Goal: Feedback & Contribution: Submit feedback/report problem

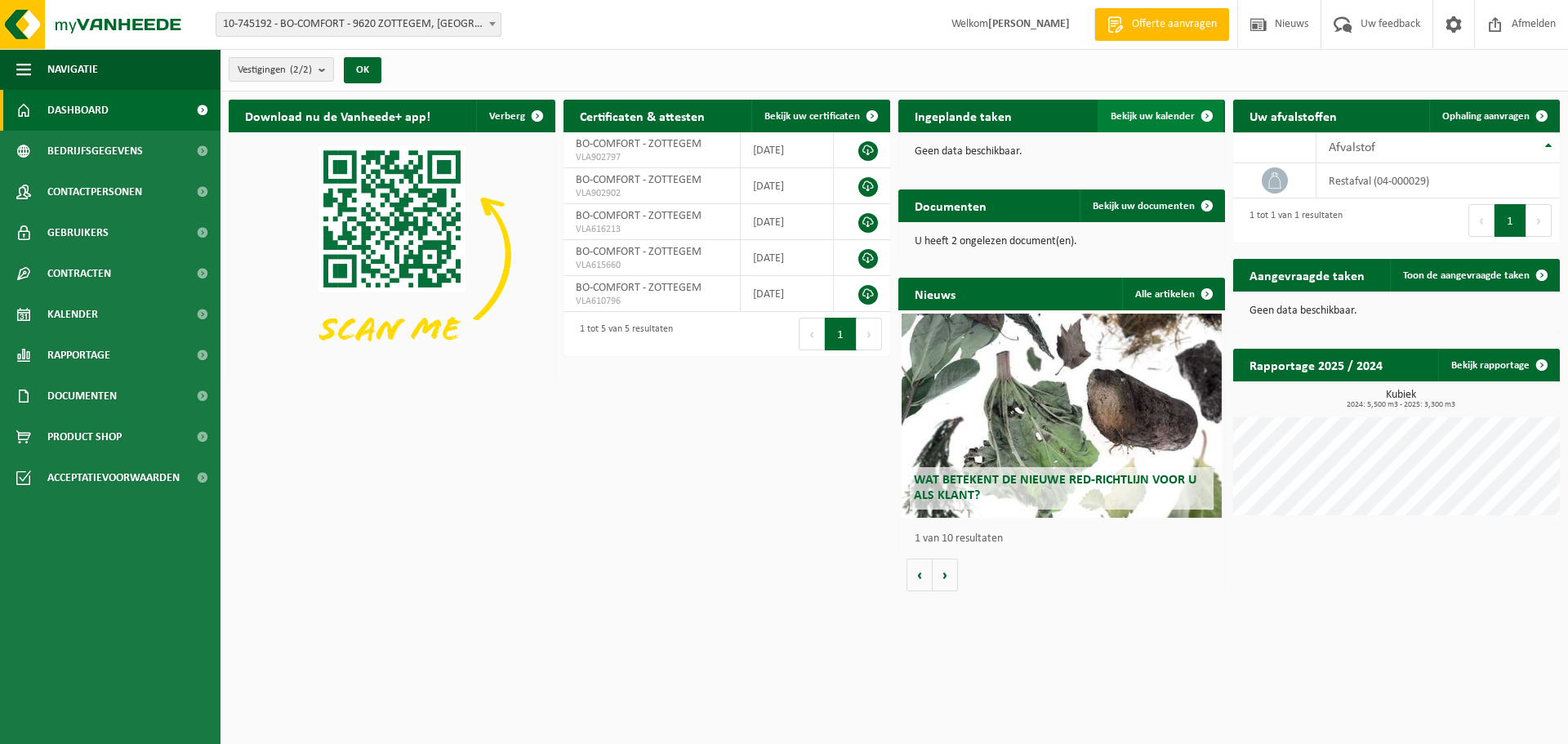
click at [1145, 115] on span "Bekijk uw kalender" at bounding box center [1153, 116] width 84 height 10
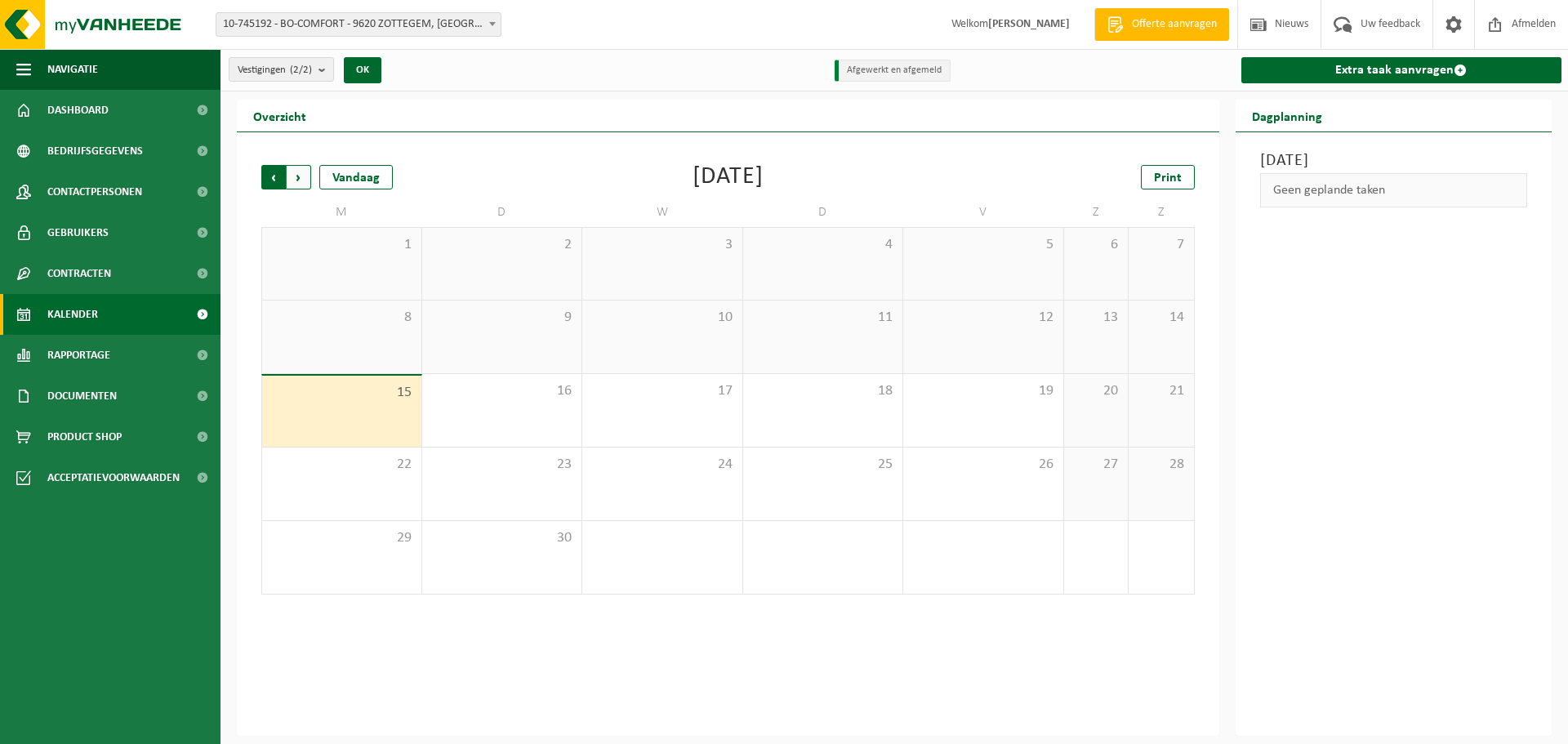
click at [303, 179] on span "Volgende" at bounding box center [299, 177] width 24 height 24
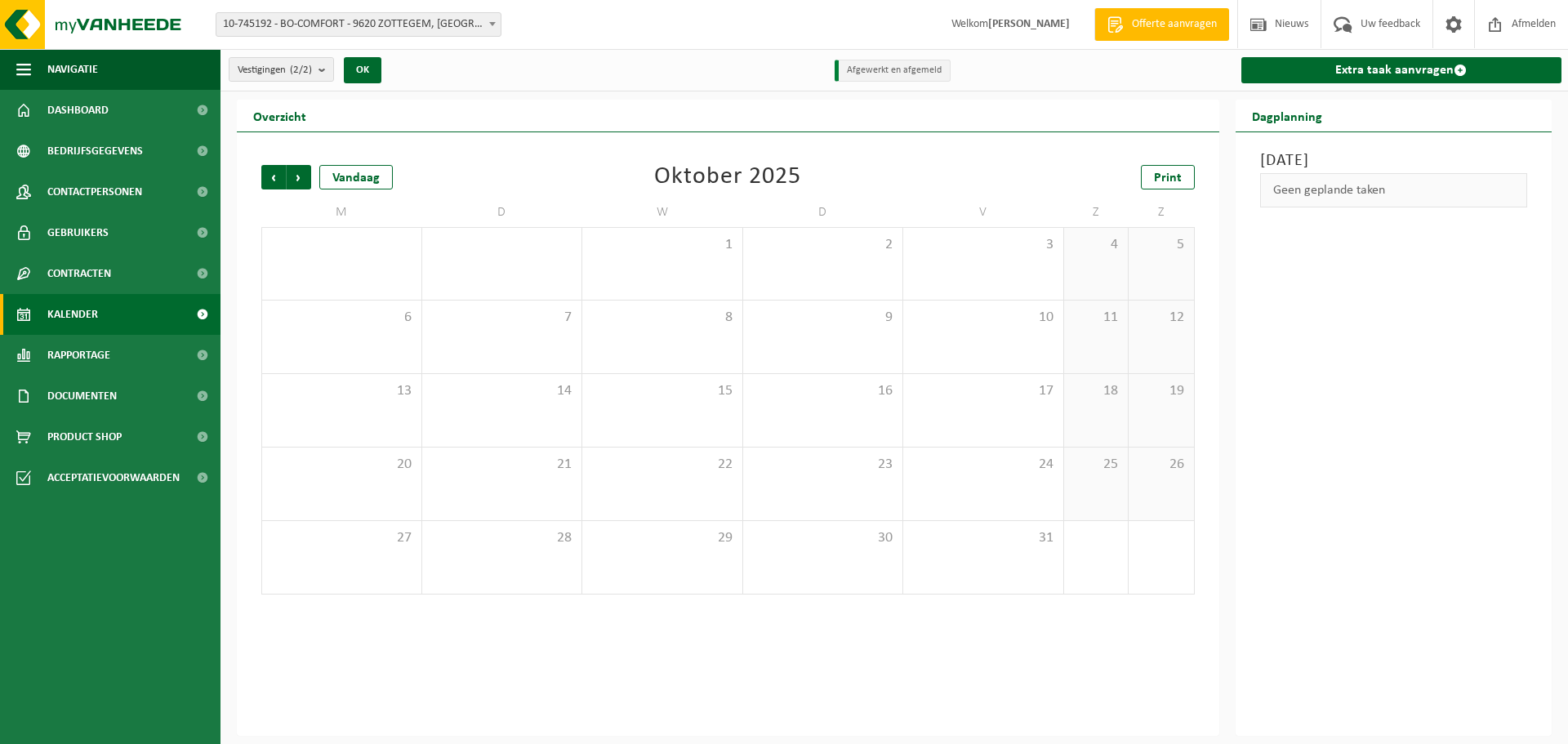
click at [303, 179] on span "Volgende" at bounding box center [299, 177] width 24 height 24
click at [278, 178] on span "Vorige" at bounding box center [274, 177] width 24 height 24
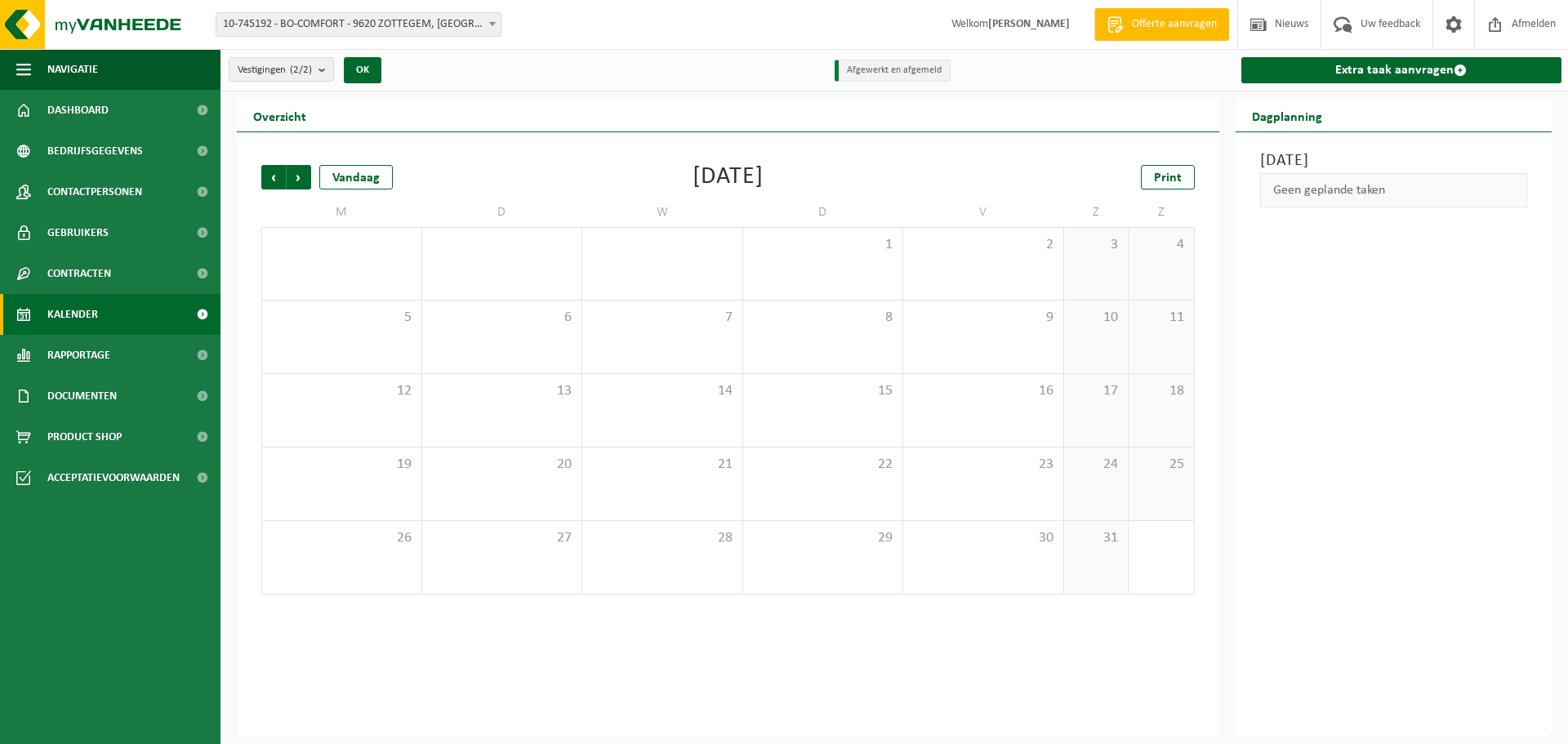
click at [278, 178] on span "Vorige" at bounding box center [274, 177] width 24 height 24
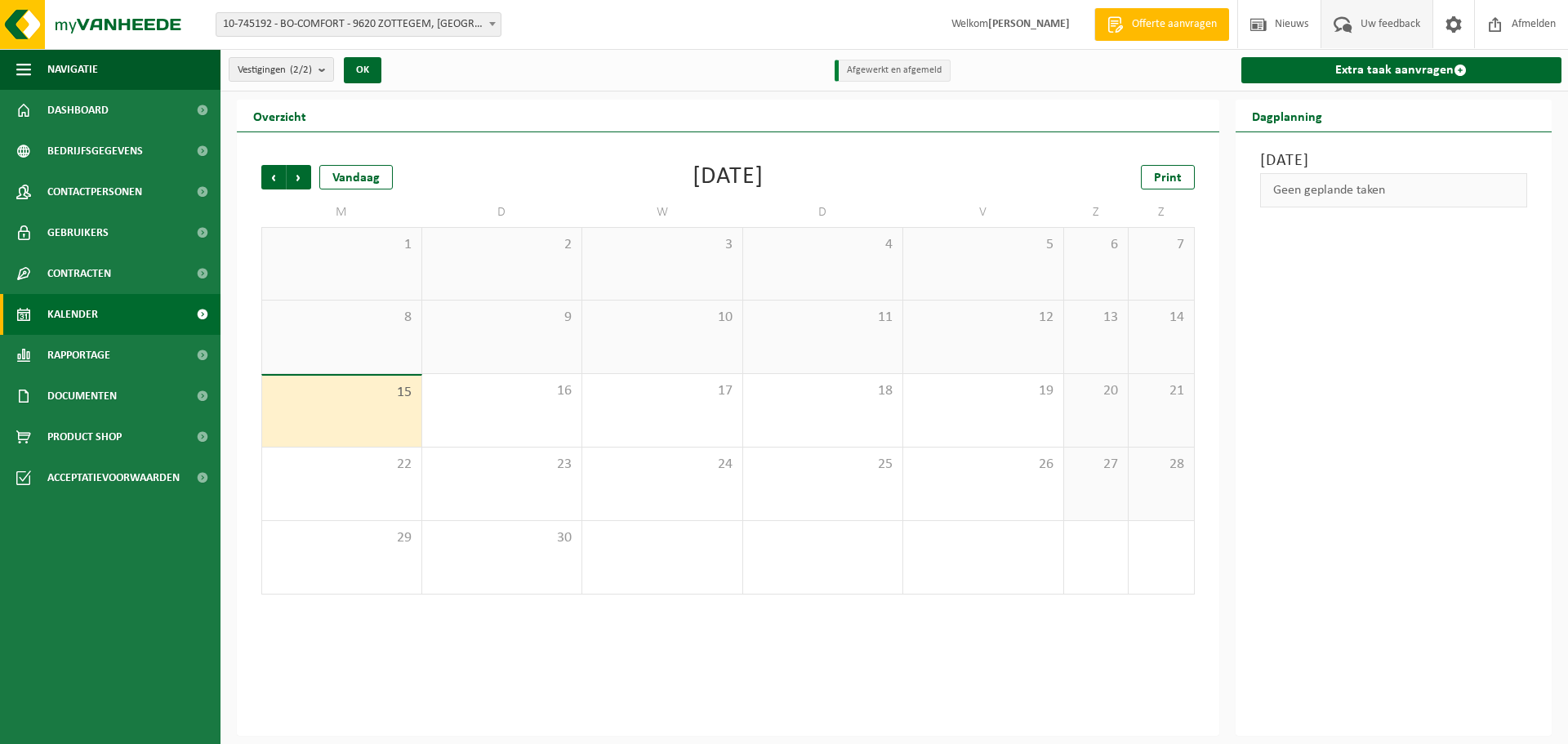
click at [1372, 18] on span "Uw feedback" at bounding box center [1390, 24] width 67 height 48
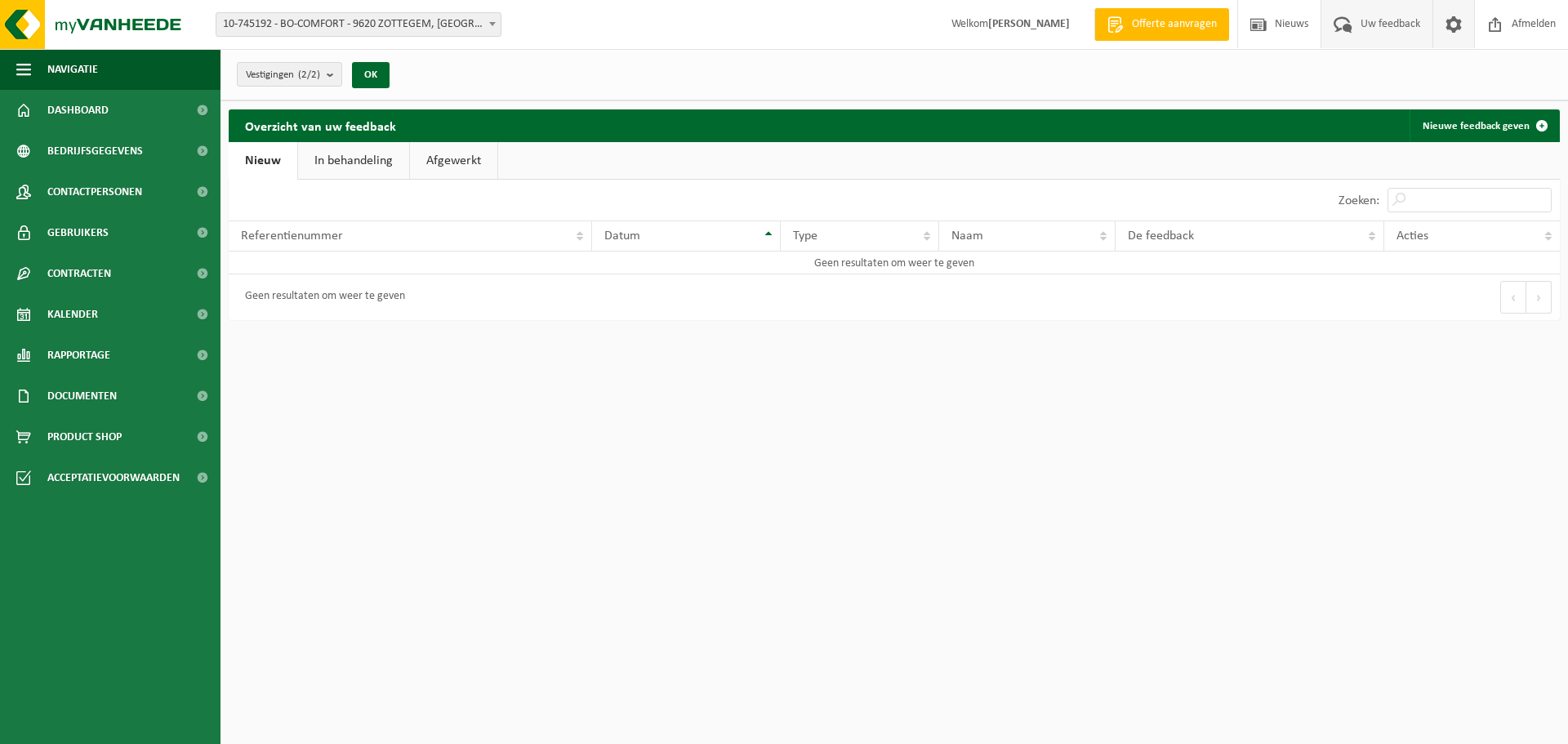
click at [1450, 30] on span at bounding box center [1453, 24] width 24 height 48
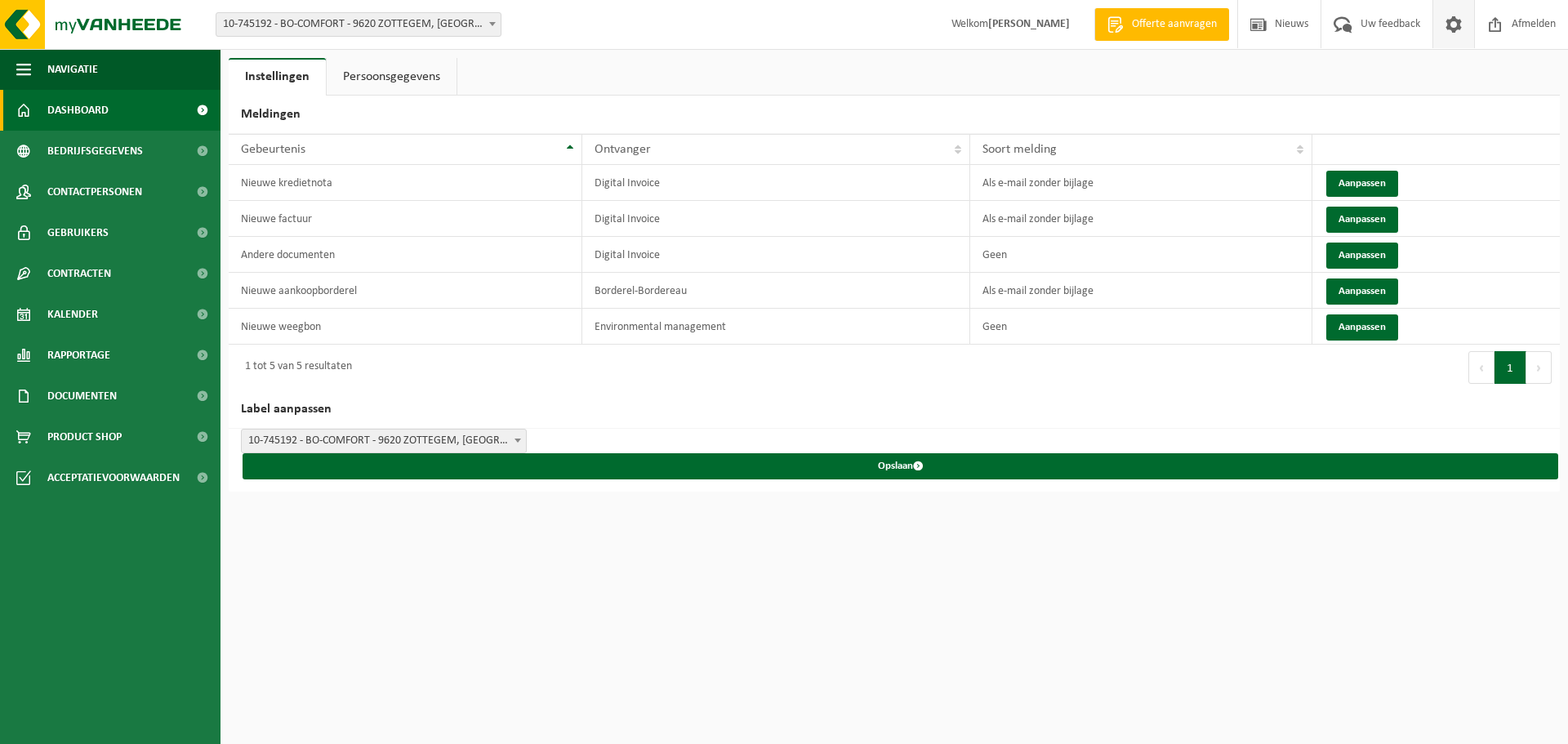
click at [69, 118] on span "Dashboard" at bounding box center [78, 110] width 61 height 41
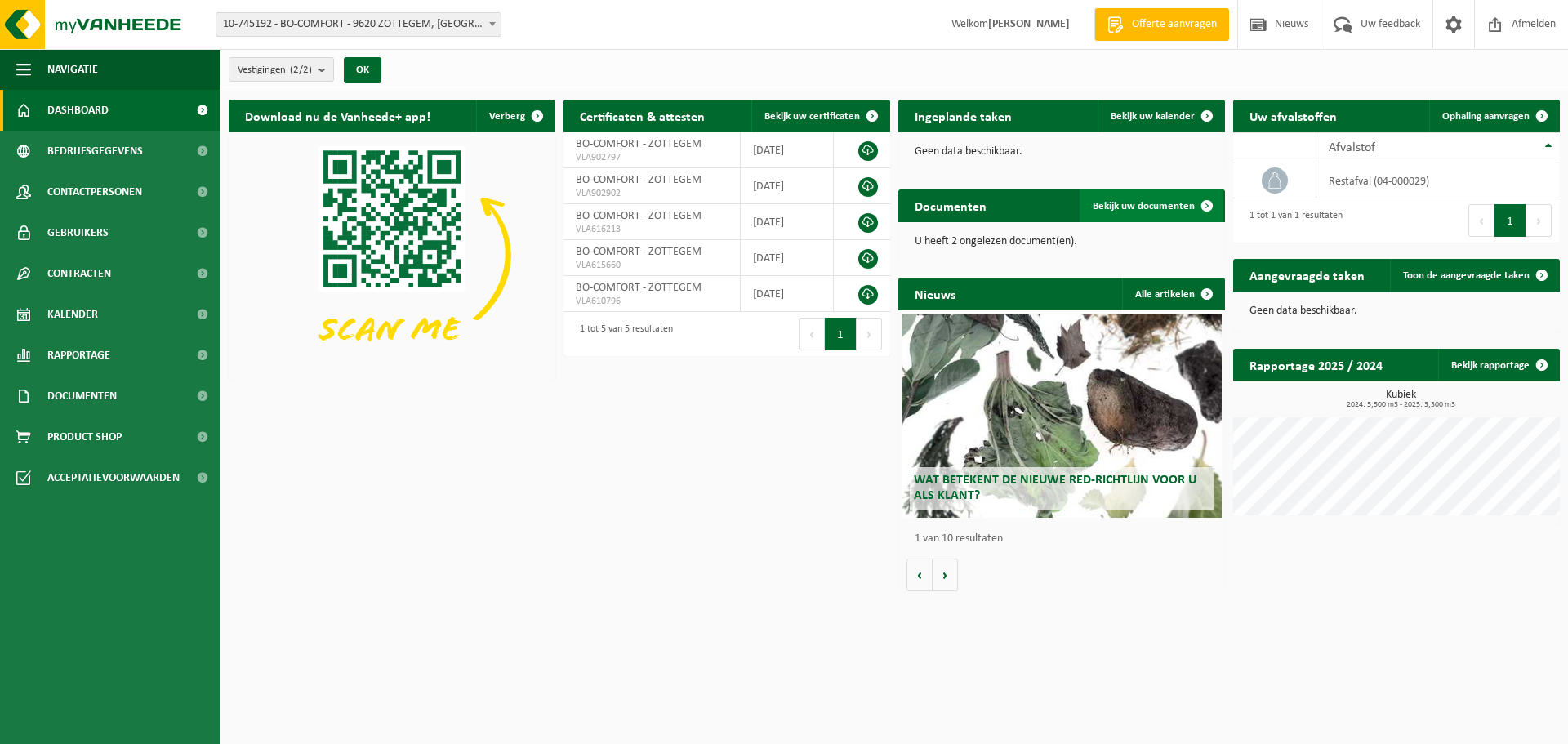
click at [1142, 207] on span "Bekijk uw documenten" at bounding box center [1143, 206] width 102 height 10
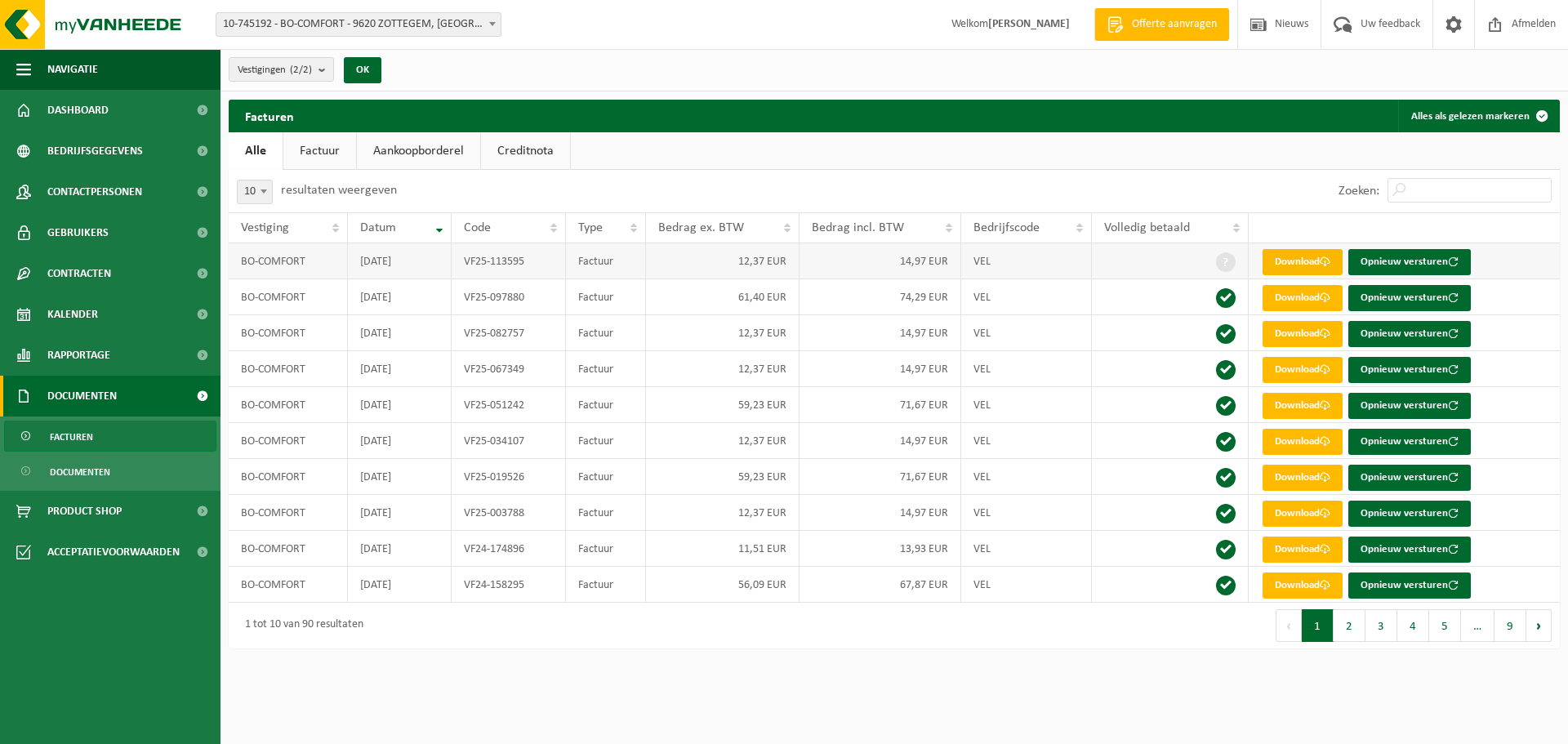
click at [1290, 262] on link "Download" at bounding box center [1301, 262] width 80 height 26
click at [1230, 263] on span at bounding box center [1225, 261] width 19 height 19
click at [1342, 622] on button "2" at bounding box center [1349, 624] width 31 height 32
click at [1383, 622] on button "3" at bounding box center [1381, 624] width 31 height 32
click at [1408, 627] on button "4" at bounding box center [1412, 624] width 31 height 32
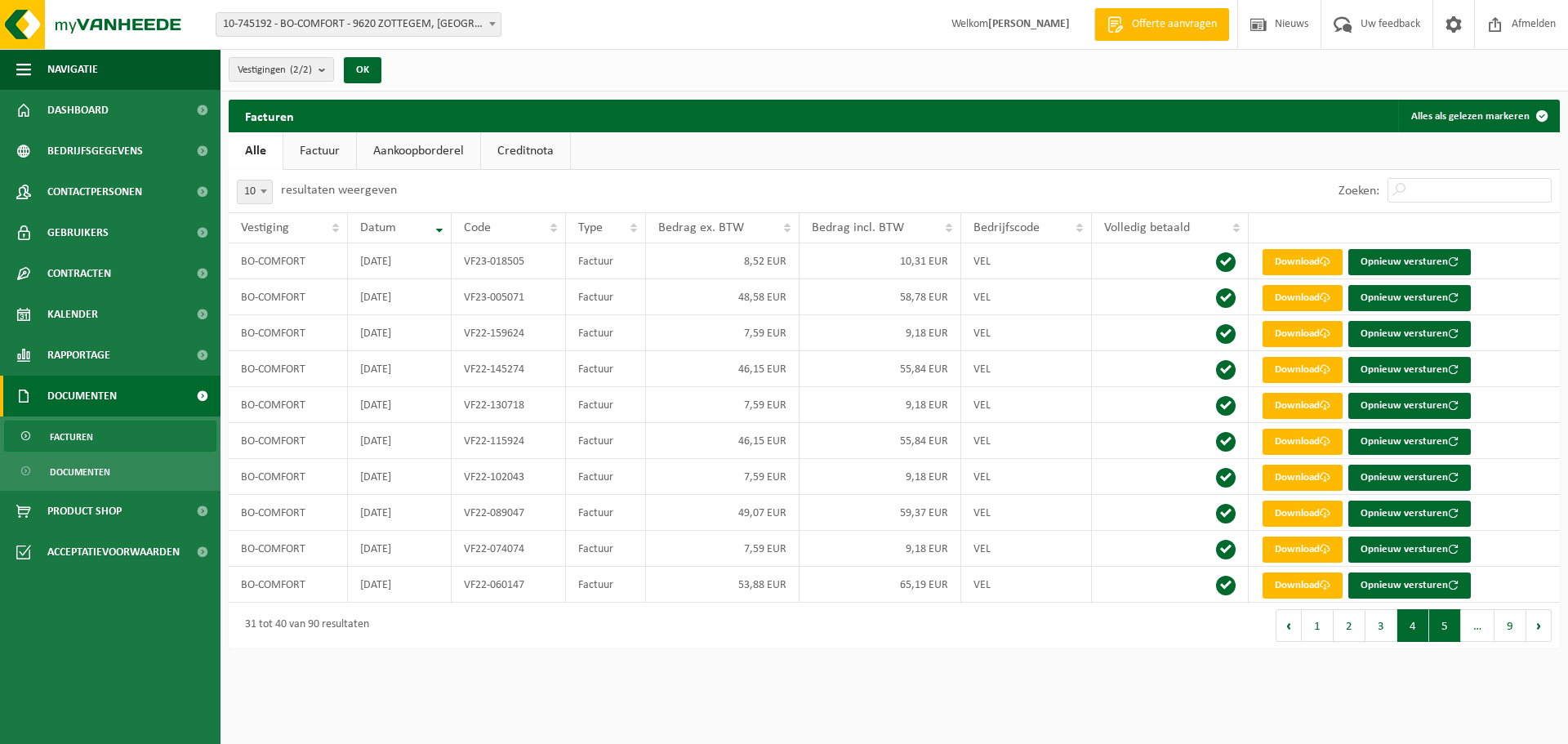
click at [1443, 629] on button "5" at bounding box center [1445, 624] width 31 height 32
click at [1444, 630] on button "6" at bounding box center [1445, 624] width 31 height 32
click at [1441, 629] on button "7" at bounding box center [1446, 624] width 31 height 32
click at [1474, 626] on button "8" at bounding box center [1478, 624] width 31 height 32
click at [1502, 626] on button "9" at bounding box center [1510, 624] width 31 height 32
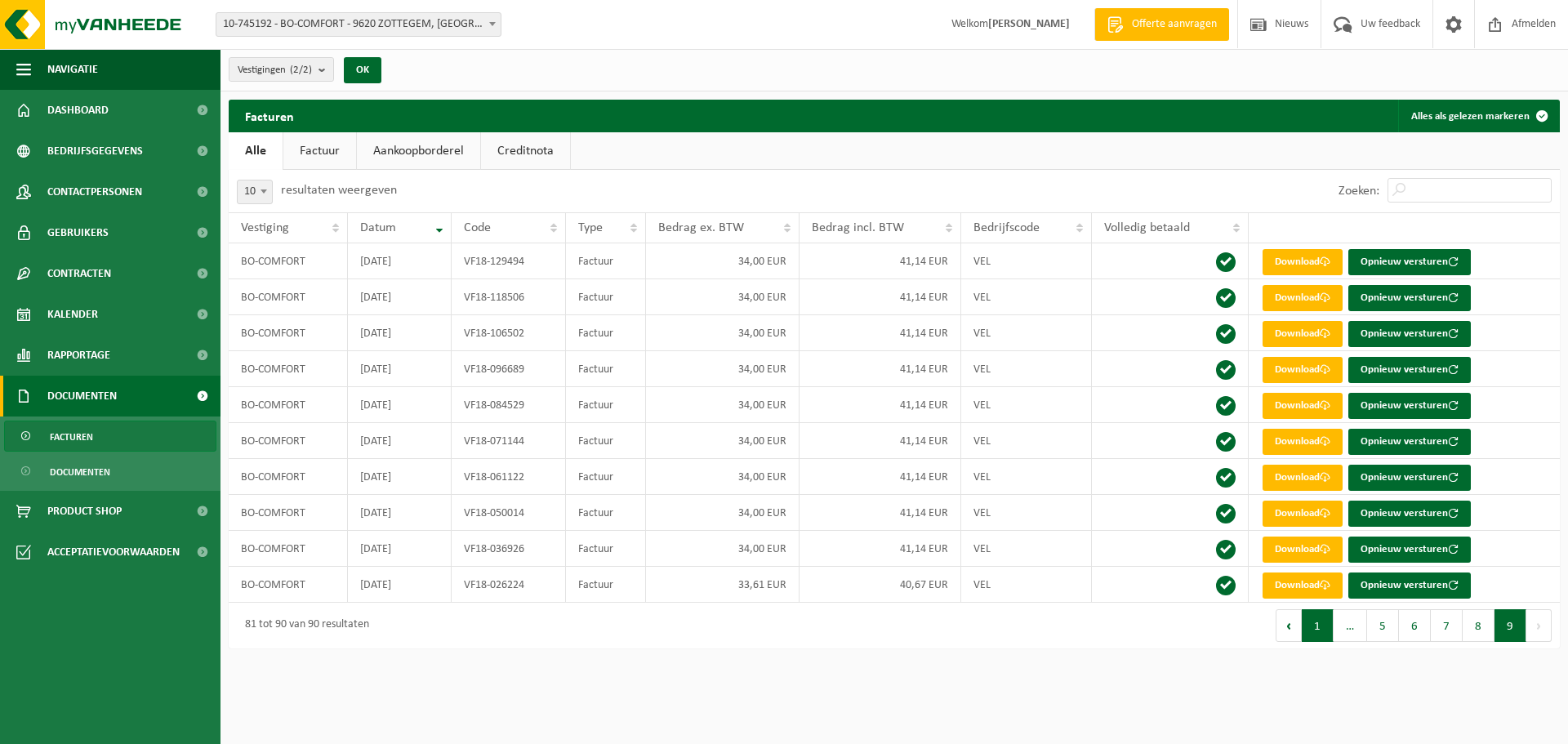
click at [1319, 630] on button "1" at bounding box center [1317, 624] width 31 height 32
click at [1505, 115] on button "Alles als gelezen markeren" at bounding box center [1477, 115] width 160 height 32
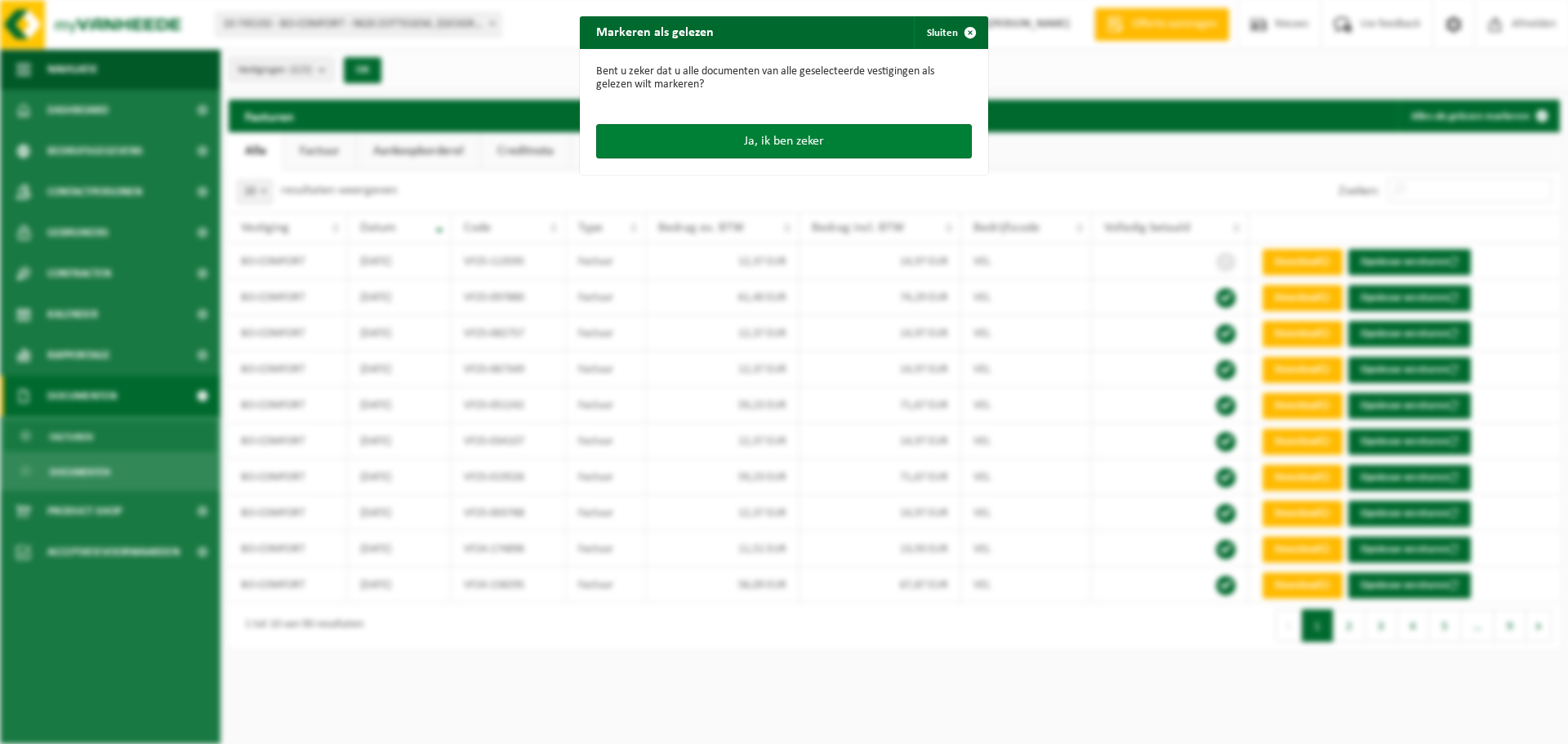
click at [766, 142] on button "Ja, ik ben zeker" at bounding box center [784, 141] width 375 height 34
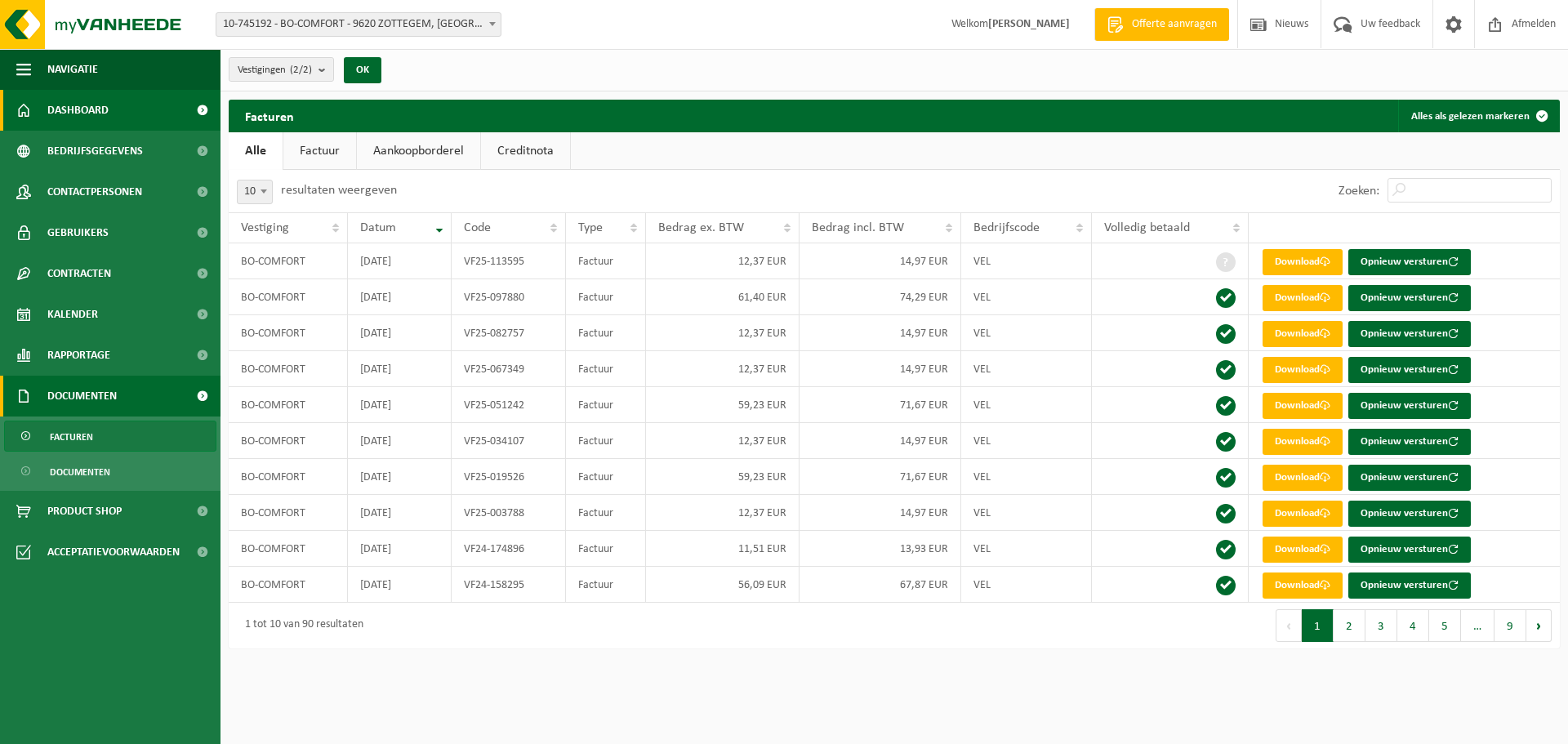
click at [82, 117] on span "Dashboard" at bounding box center [78, 110] width 61 height 41
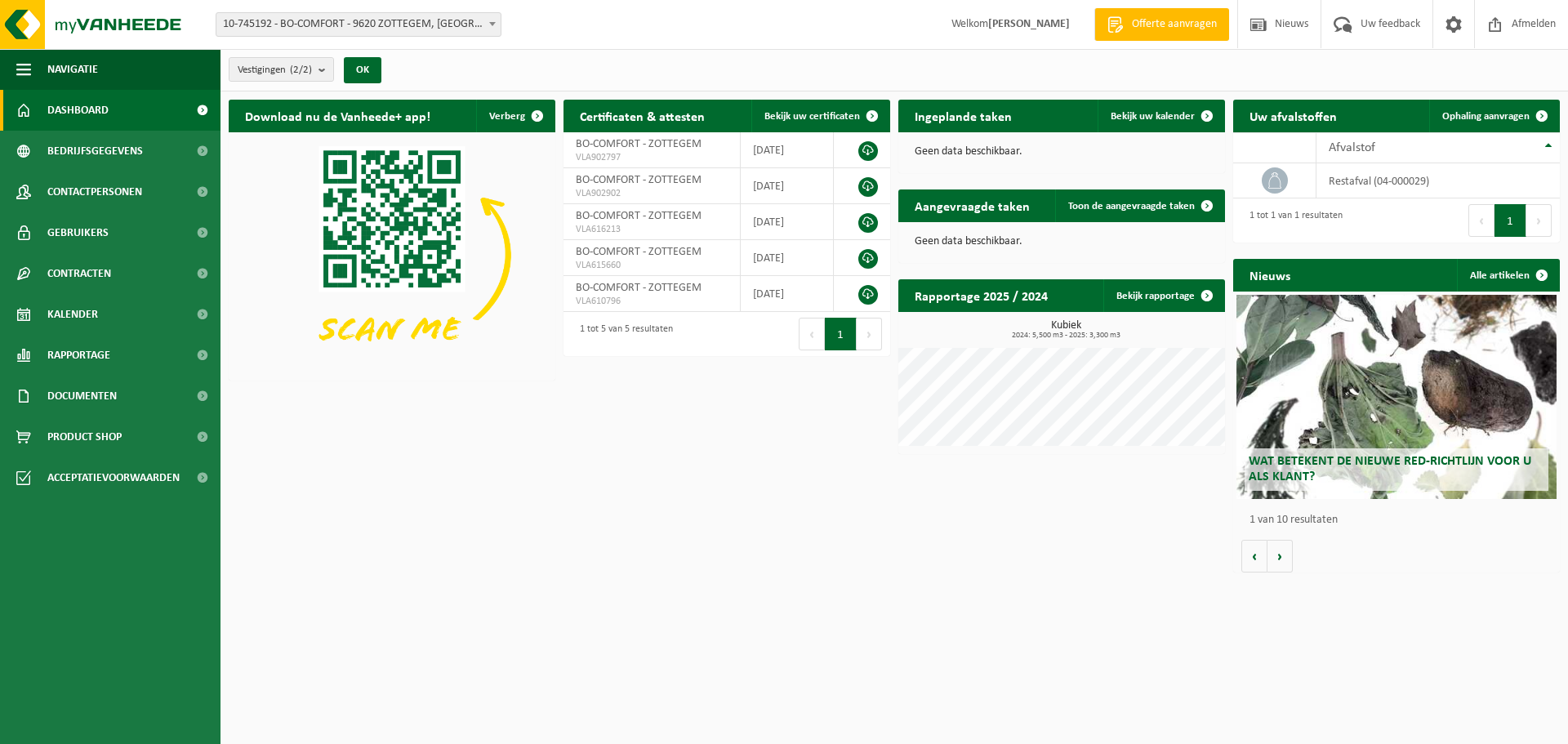
click at [1172, 26] on span "Offerte aanvragen" at bounding box center [1174, 24] width 93 height 17
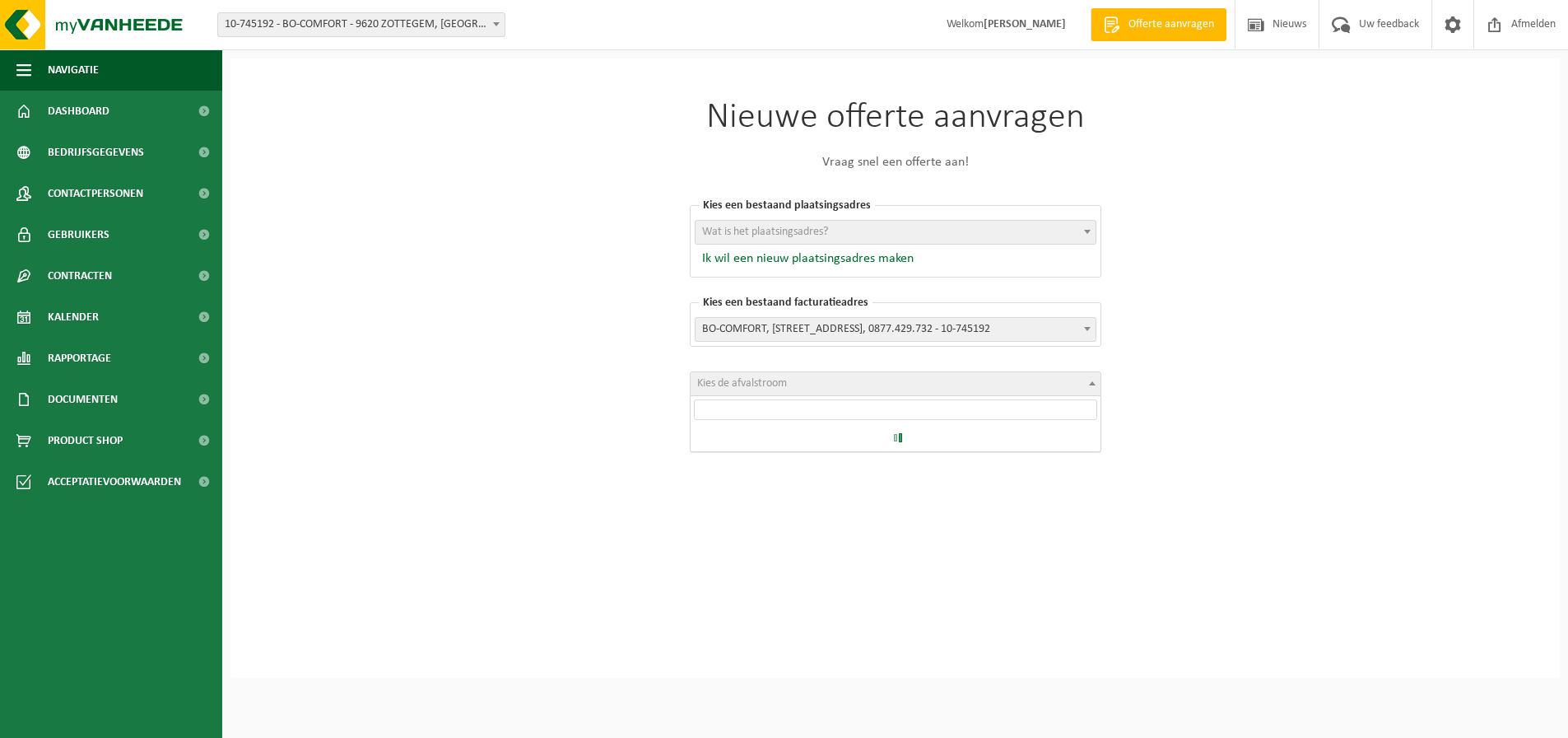
click at [1093, 386] on span at bounding box center [1092, 383] width 17 height 21
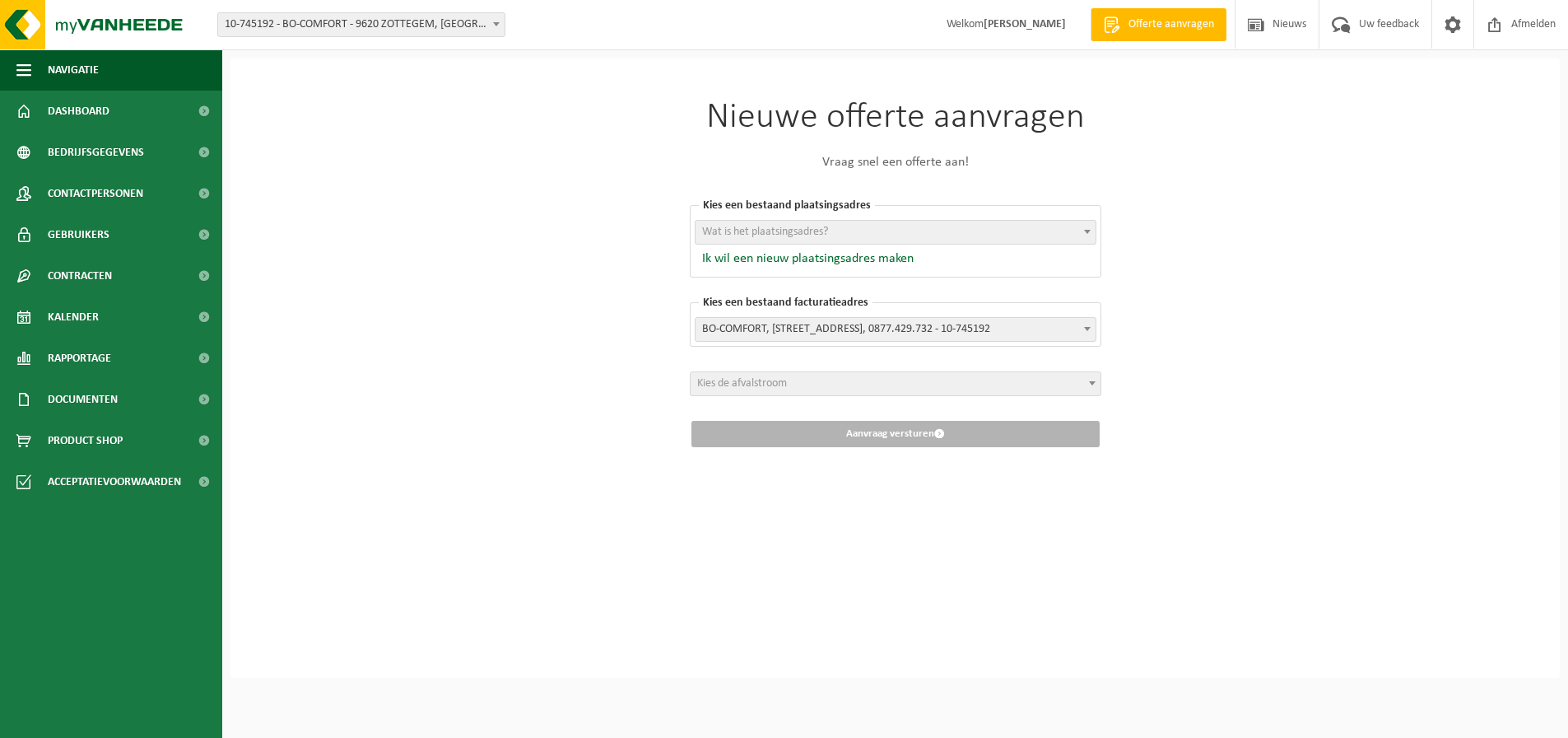
click at [509, 392] on div "Nieuwe offerte aanvragen Vraag snel een offerte aan! [GEOGRAPHIC_DATA] een best…" at bounding box center [895, 368] width 1329 height 619
click at [1392, 25] on span "Uw feedback" at bounding box center [1388, 24] width 68 height 48
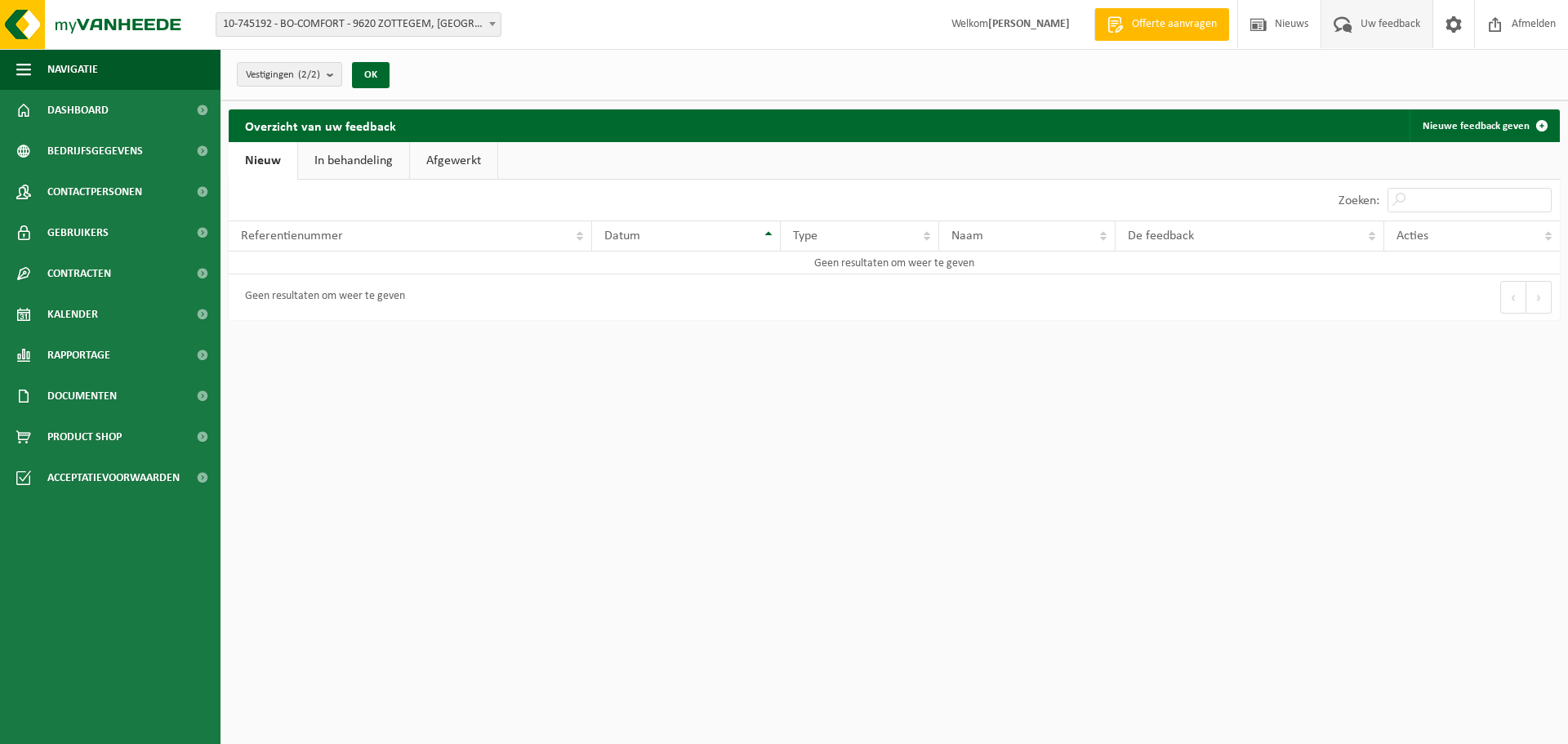
click at [253, 157] on link "Nieuw" at bounding box center [262, 160] width 68 height 38
click at [1500, 125] on link "Nieuwe feedback geven" at bounding box center [1483, 125] width 149 height 32
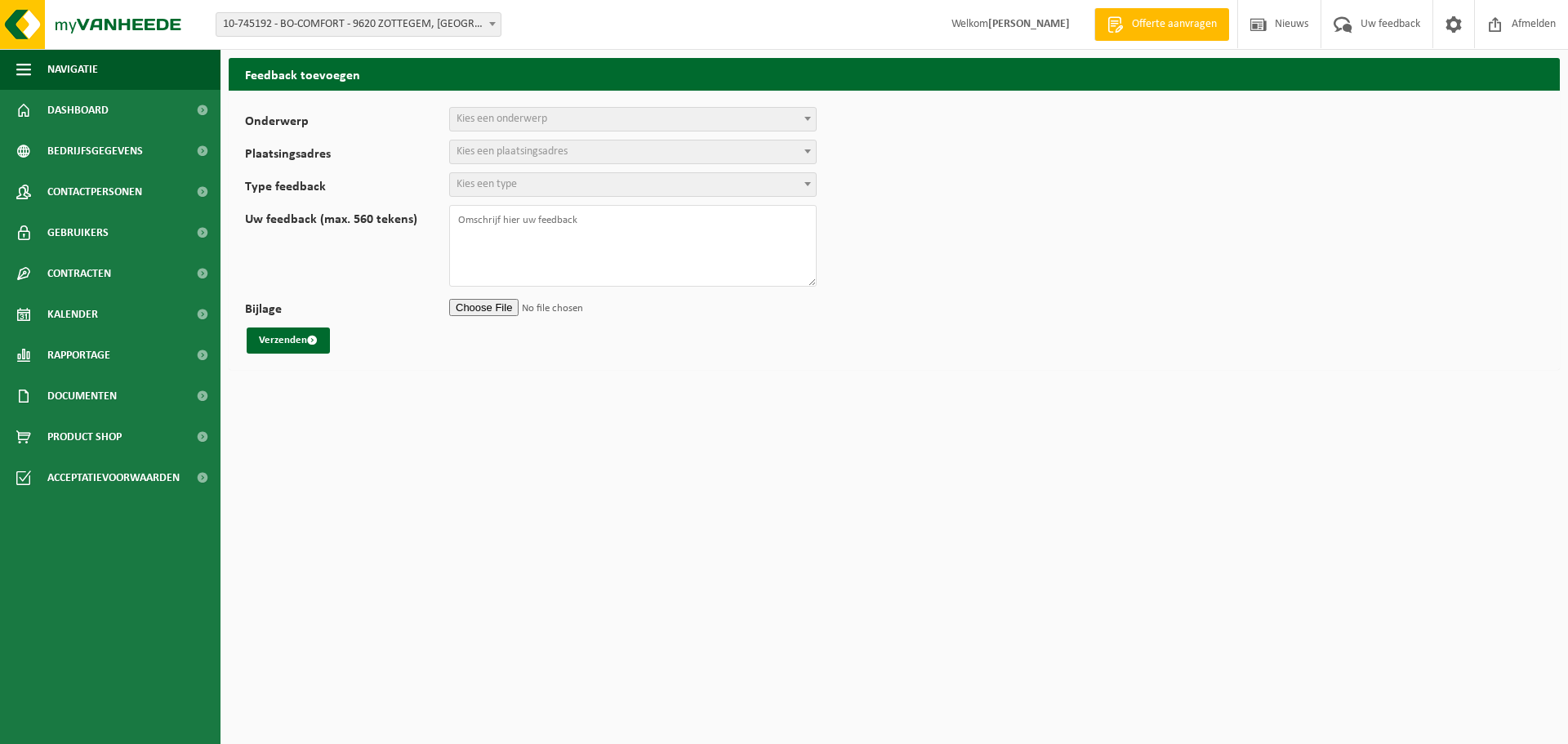
select select
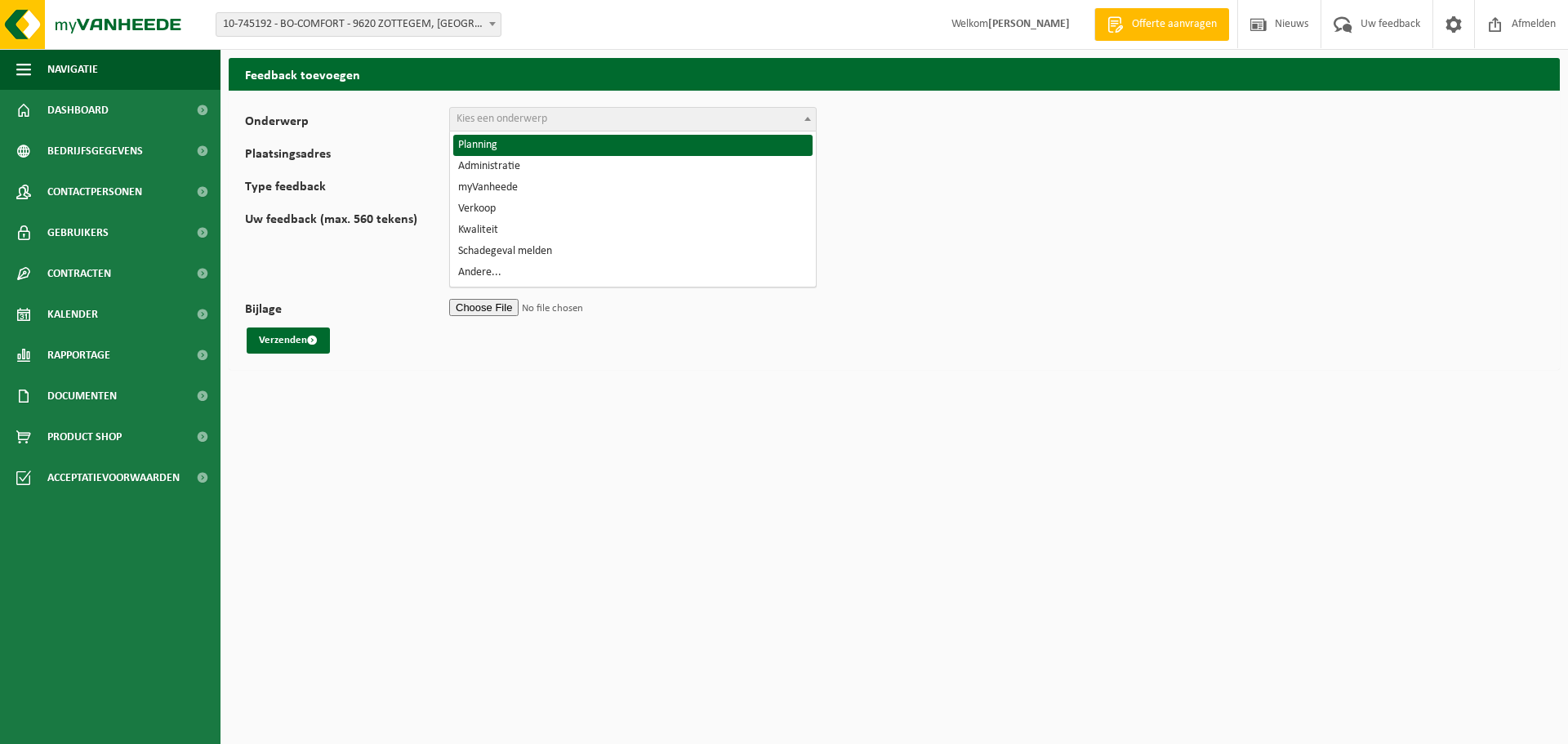
click at [806, 118] on b at bounding box center [807, 119] width 6 height 4
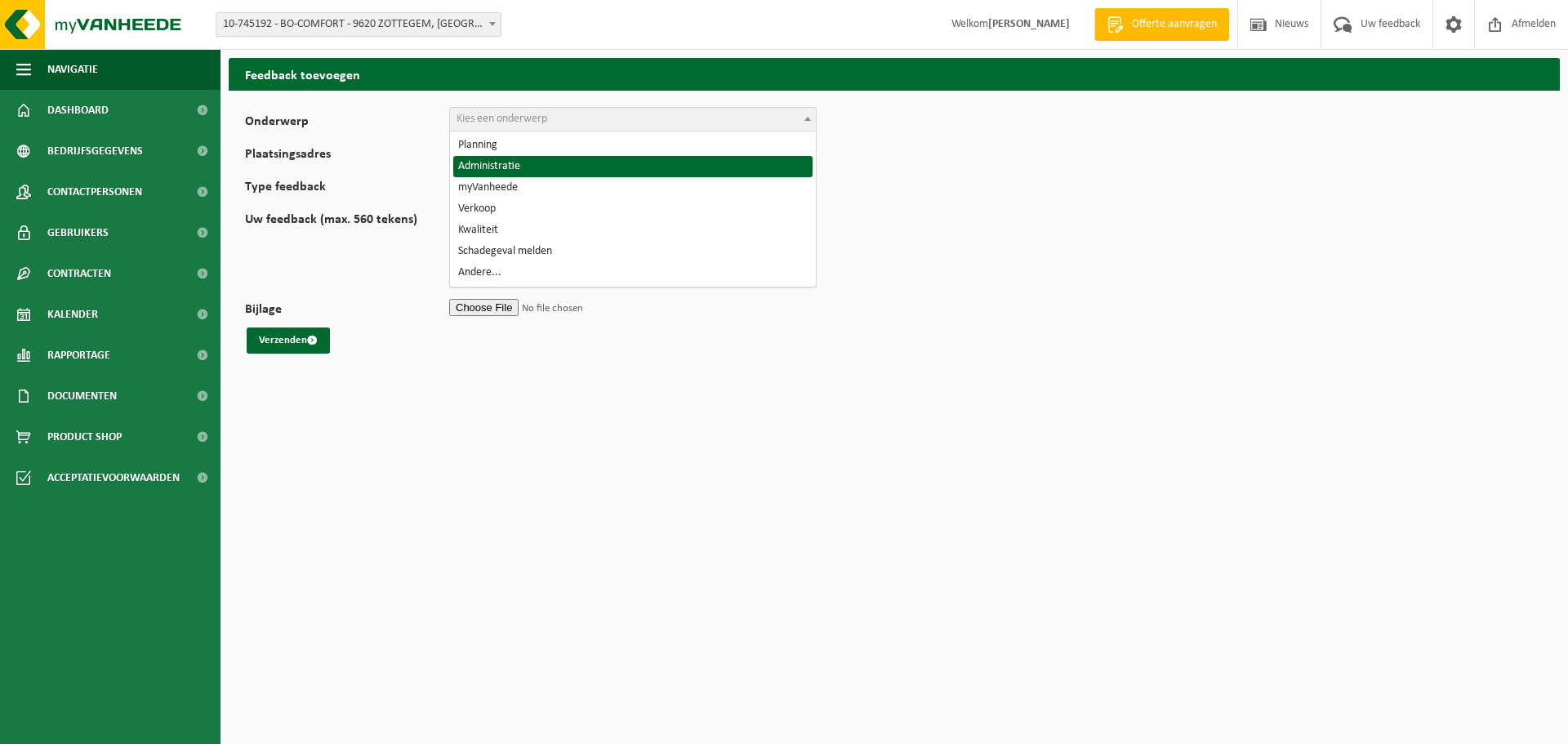
select select "7"
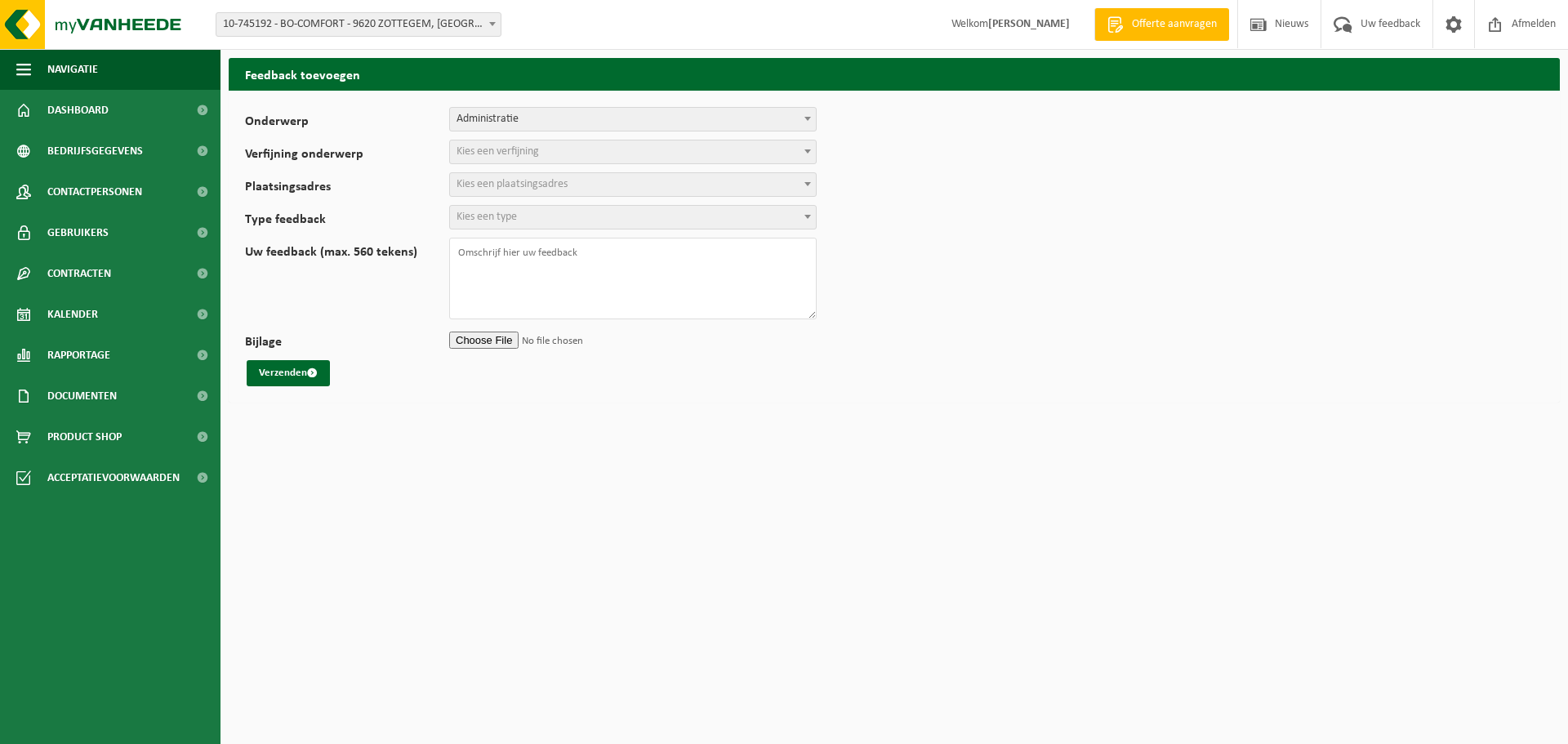
click at [811, 154] on span at bounding box center [807, 151] width 17 height 21
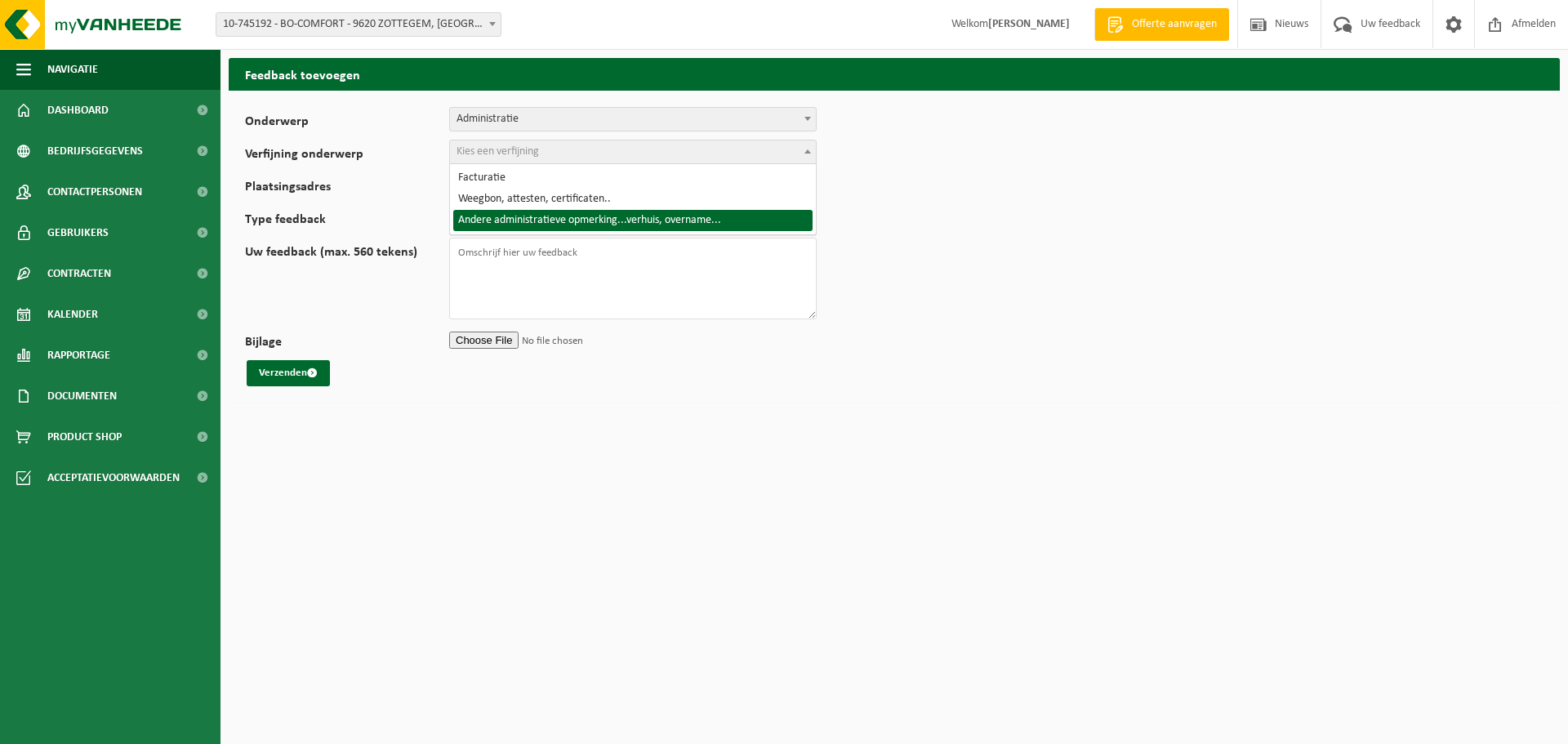
select select "10"
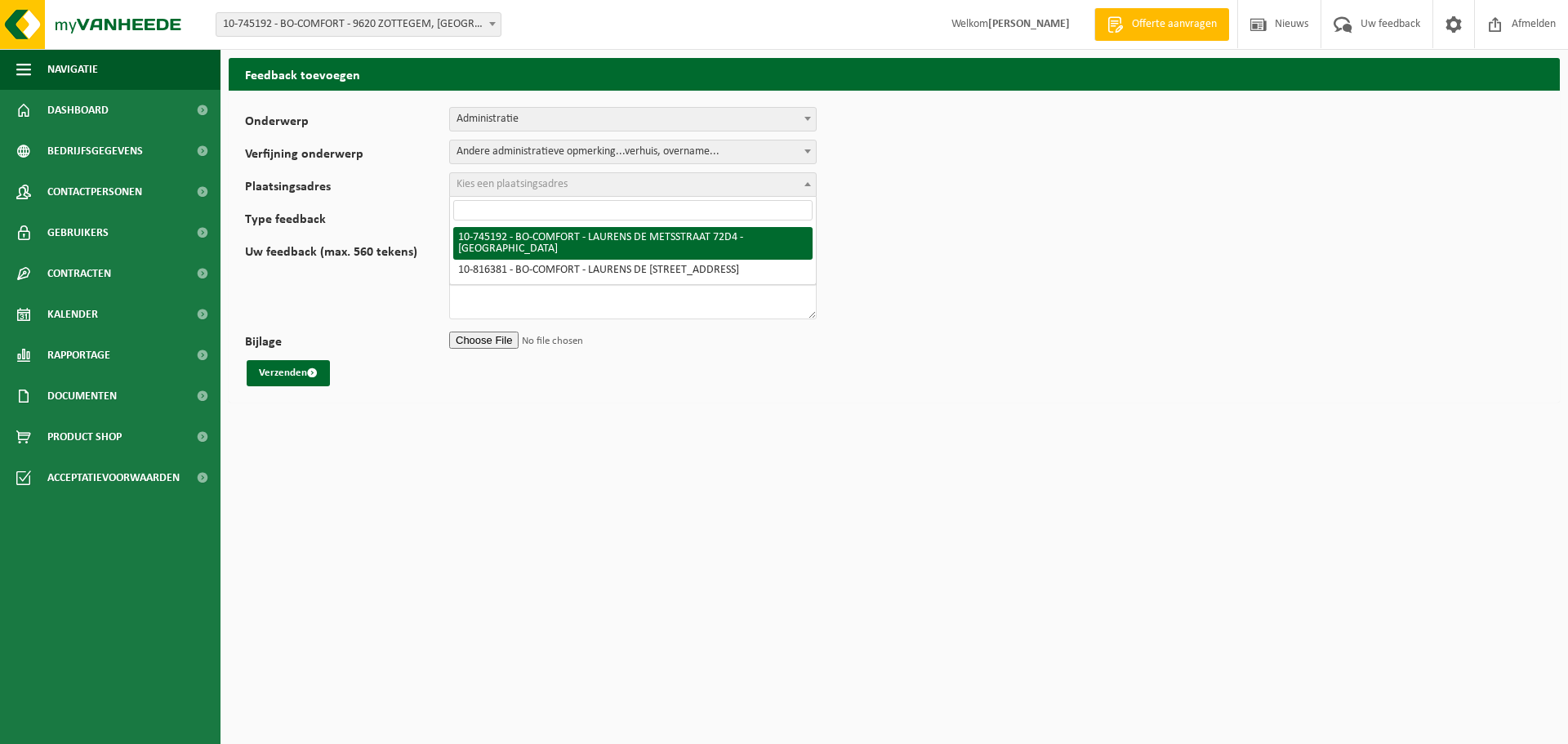
click at [808, 186] on span at bounding box center [807, 184] width 17 height 21
select select "13766"
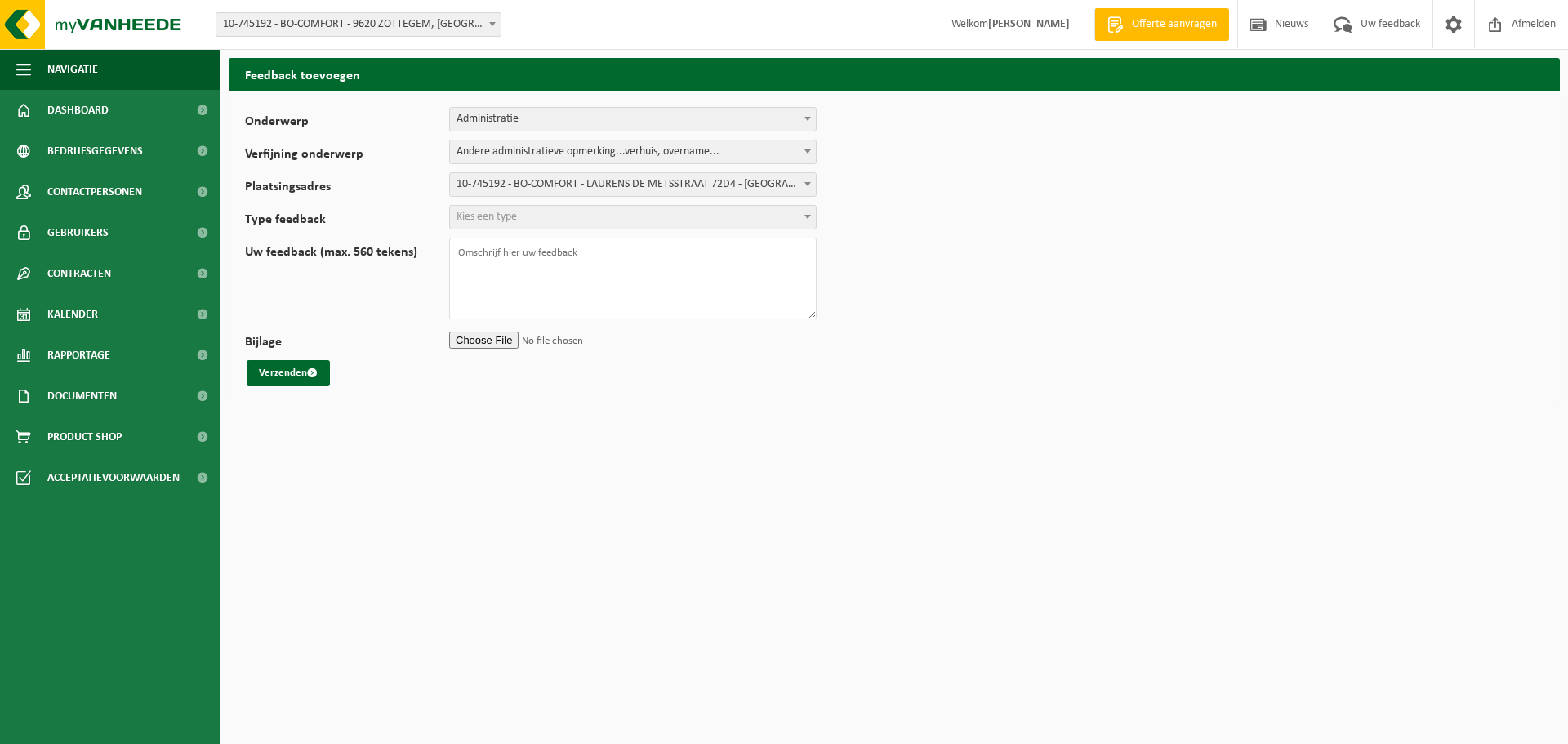
click at [807, 215] on b at bounding box center [807, 217] width 6 height 4
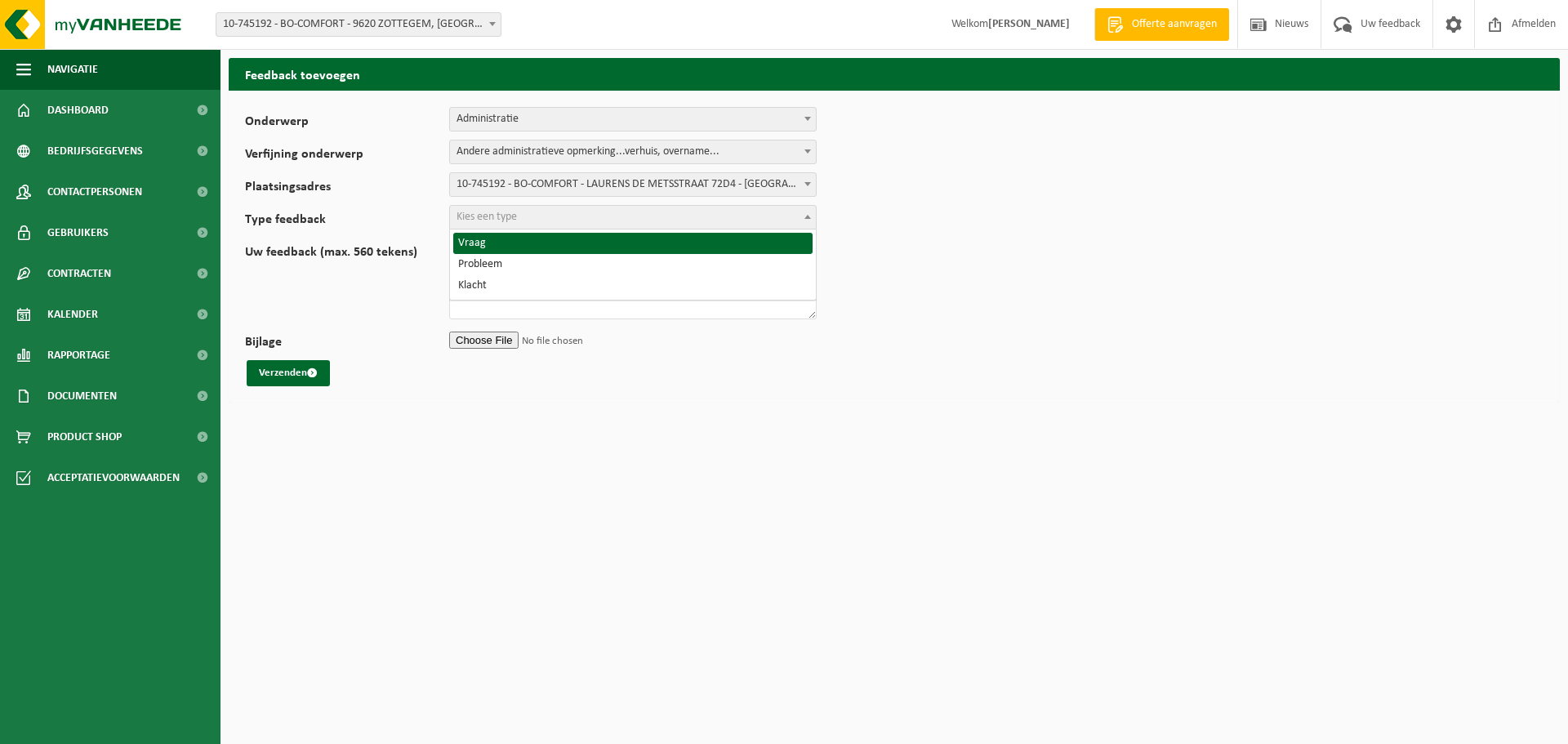
select select "QUE"
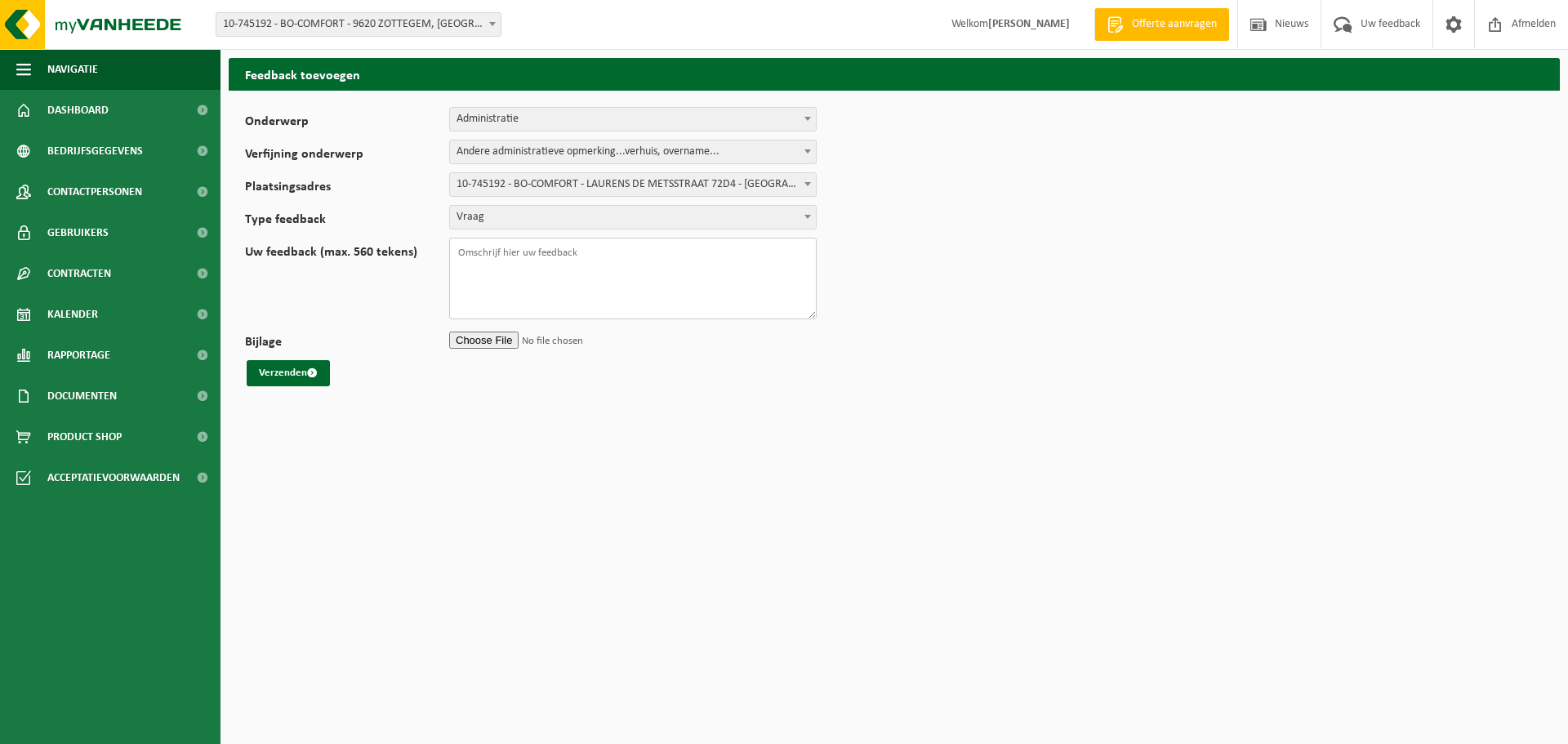
click at [452, 250] on textarea "Uw feedback (max. 560 tekens)" at bounding box center [633, 278] width 367 height 81
click at [749, 246] on textarea "Beste, ik heb nog geen datum gekregen voor de volgende lediging." at bounding box center [633, 278] width 367 height 81
click at [473, 265] on textarea "Beste, ik heb nog geen datum gekregen voor de volgende lediging. Kan dit op 8 o…" at bounding box center [633, 278] width 367 height 81
type textarea "Beste, ik heb nog geen datum gekregen voor de volgende lediging. [PERSON_NAME] …"
click at [303, 372] on button "Verzenden" at bounding box center [288, 373] width 83 height 26
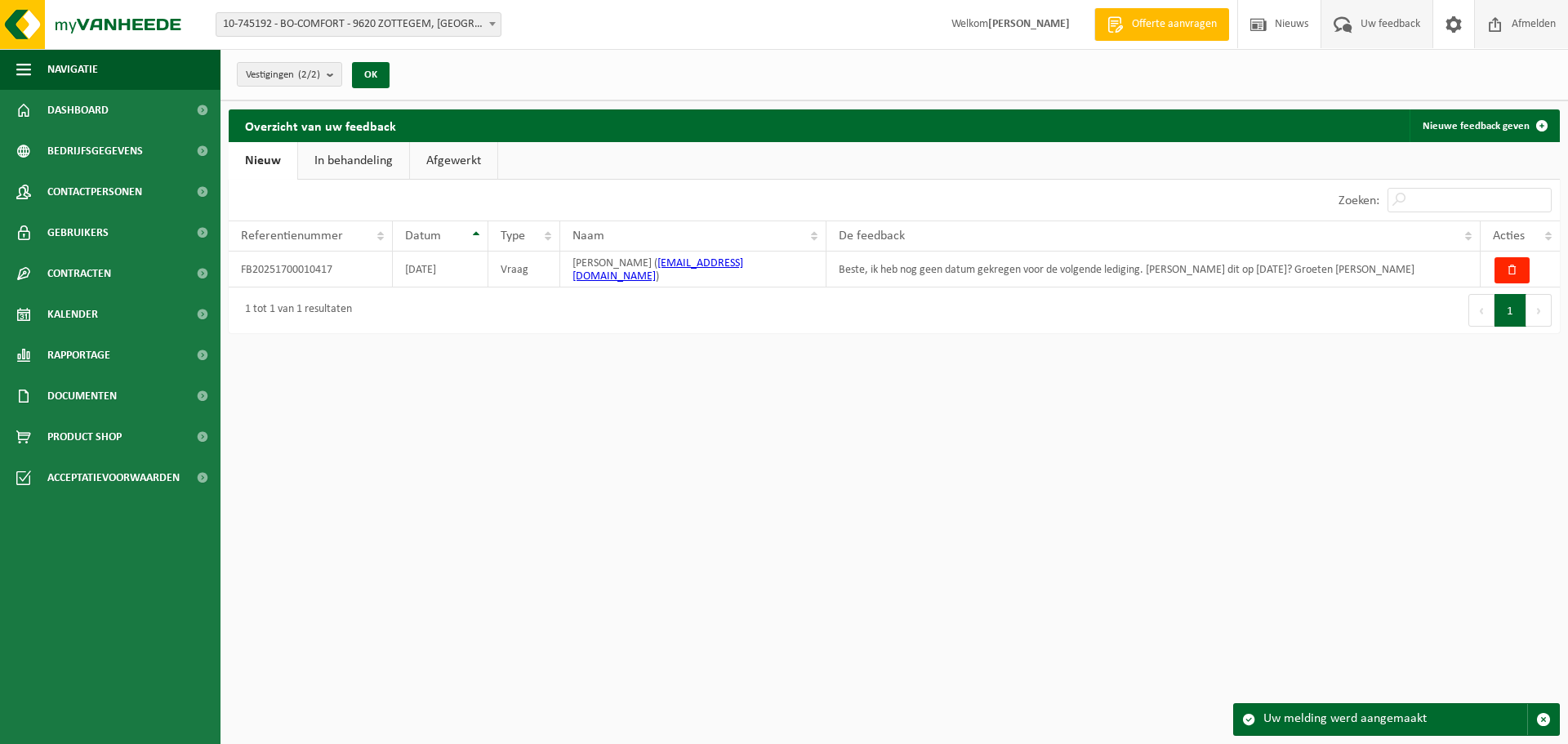
click at [1526, 31] on span "Afmelden" at bounding box center [1534, 24] width 52 height 48
